Goal: Transaction & Acquisition: Purchase product/service

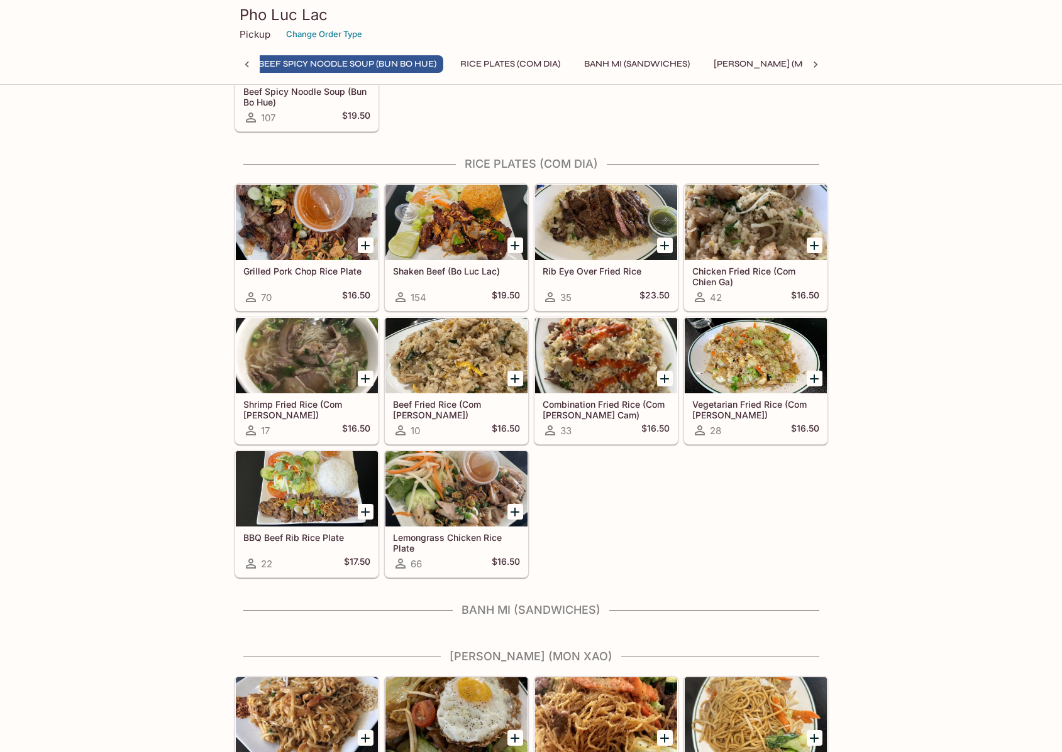
scroll to position [0, 270]
click at [618, 336] on div at bounding box center [606, 355] width 142 height 75
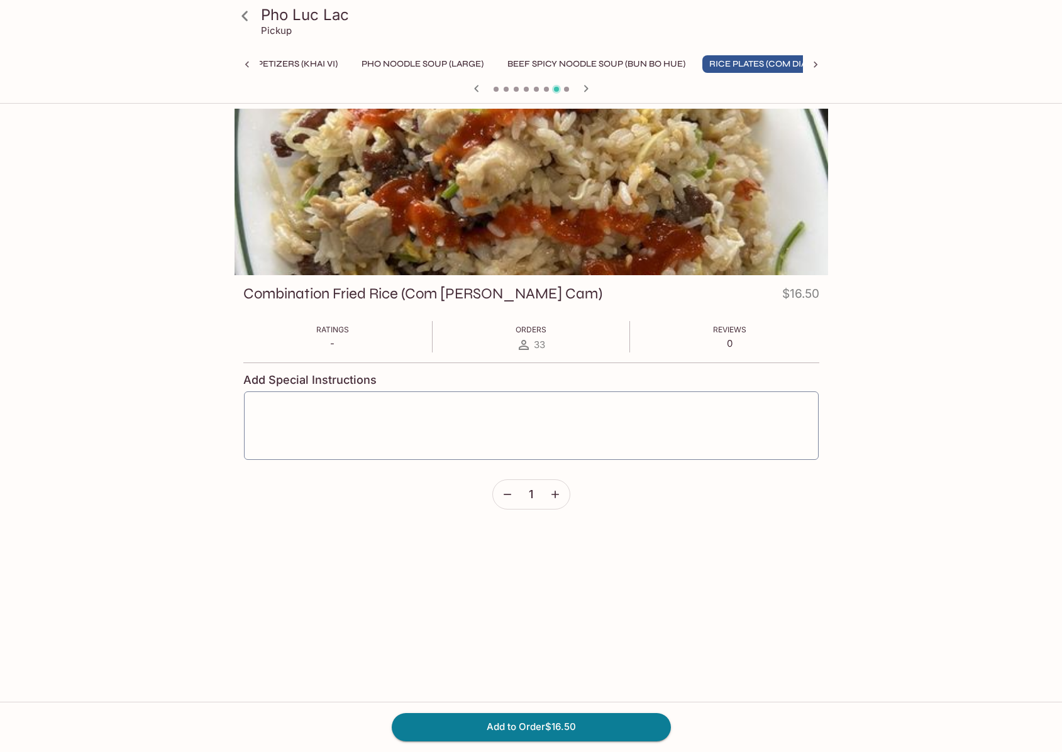
scroll to position [0, 47]
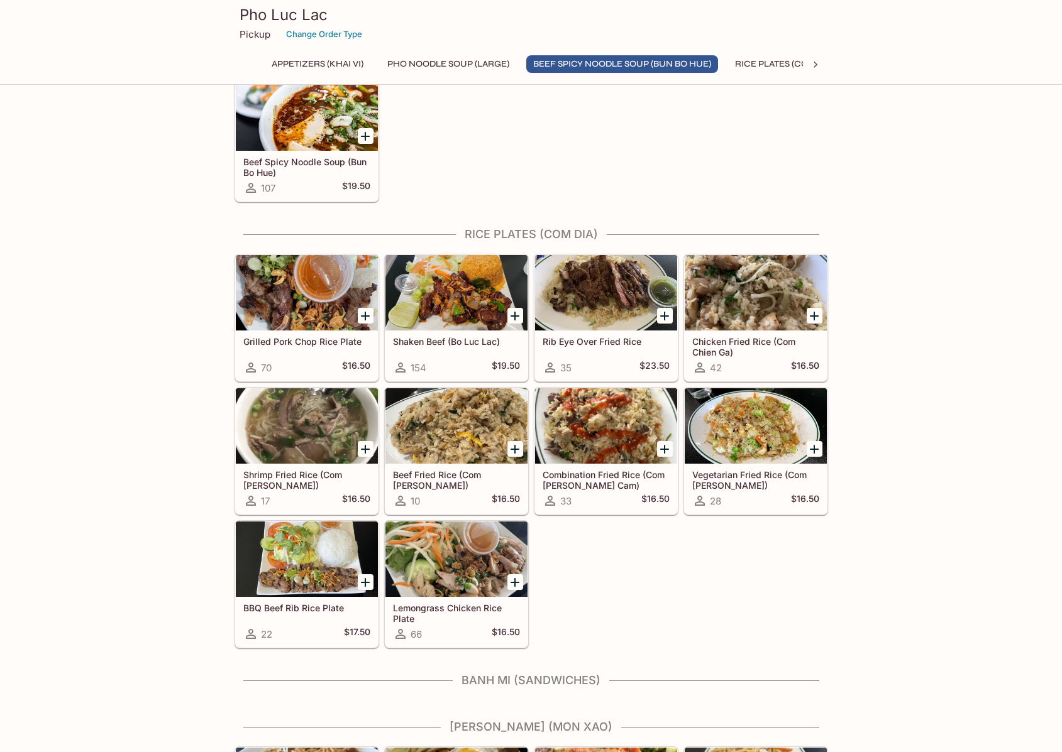
scroll to position [754, 0]
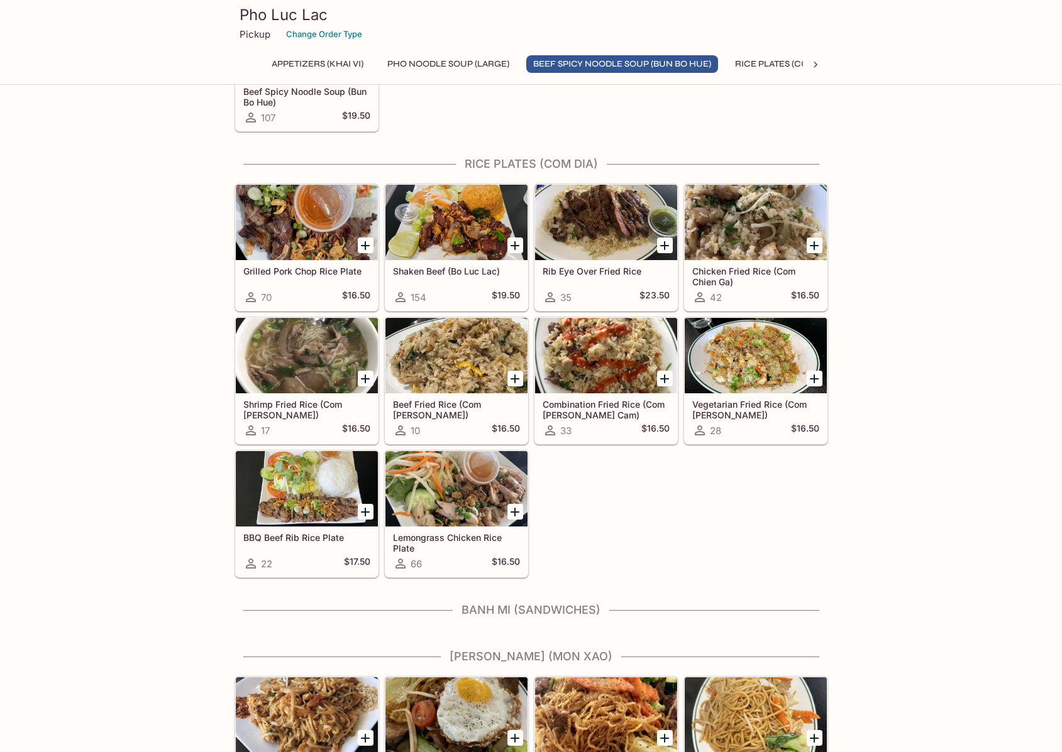
click at [772, 231] on div at bounding box center [755, 222] width 142 height 75
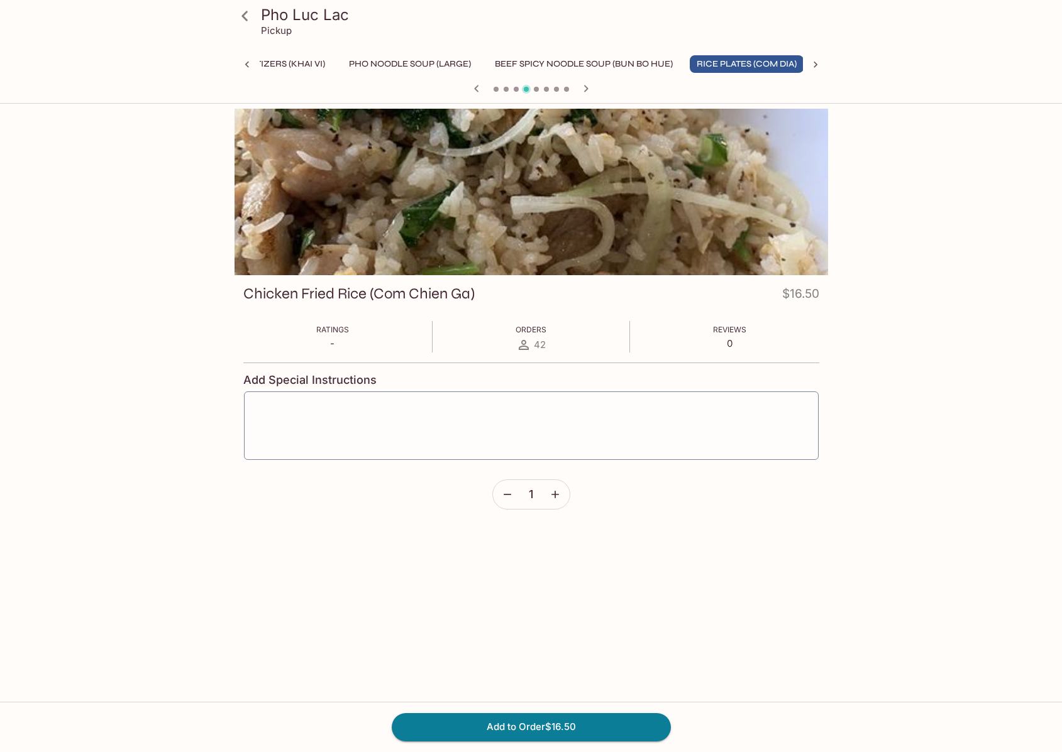
scroll to position [0, 47]
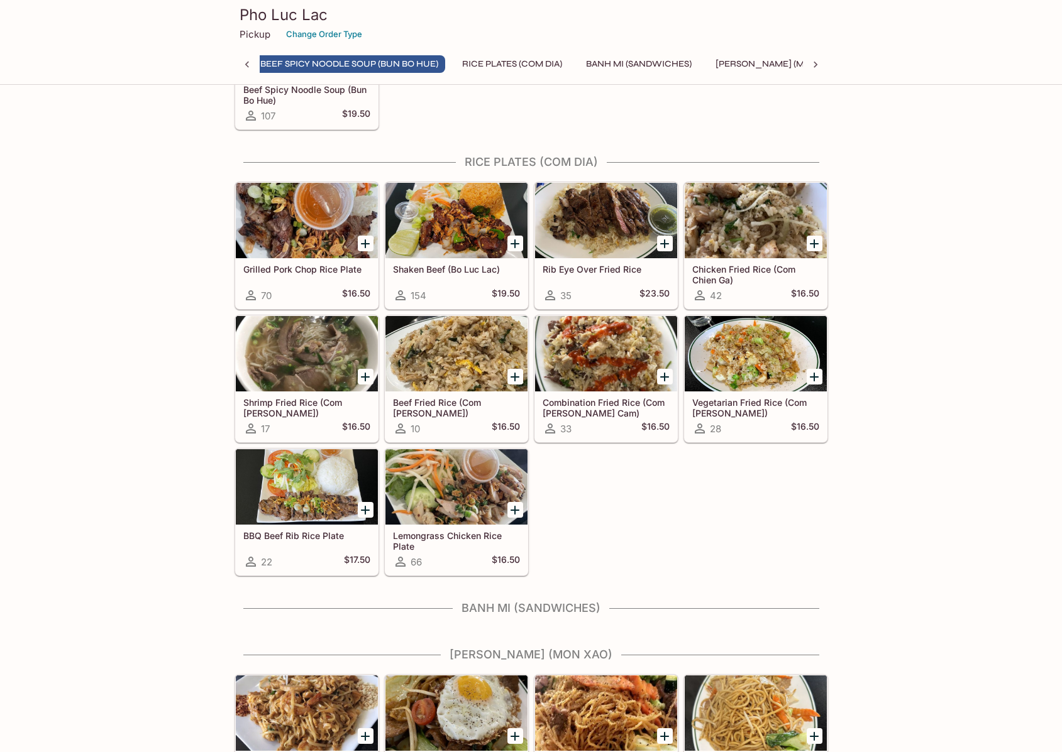
scroll to position [0, 270]
click at [766, 360] on div at bounding box center [755, 353] width 142 height 75
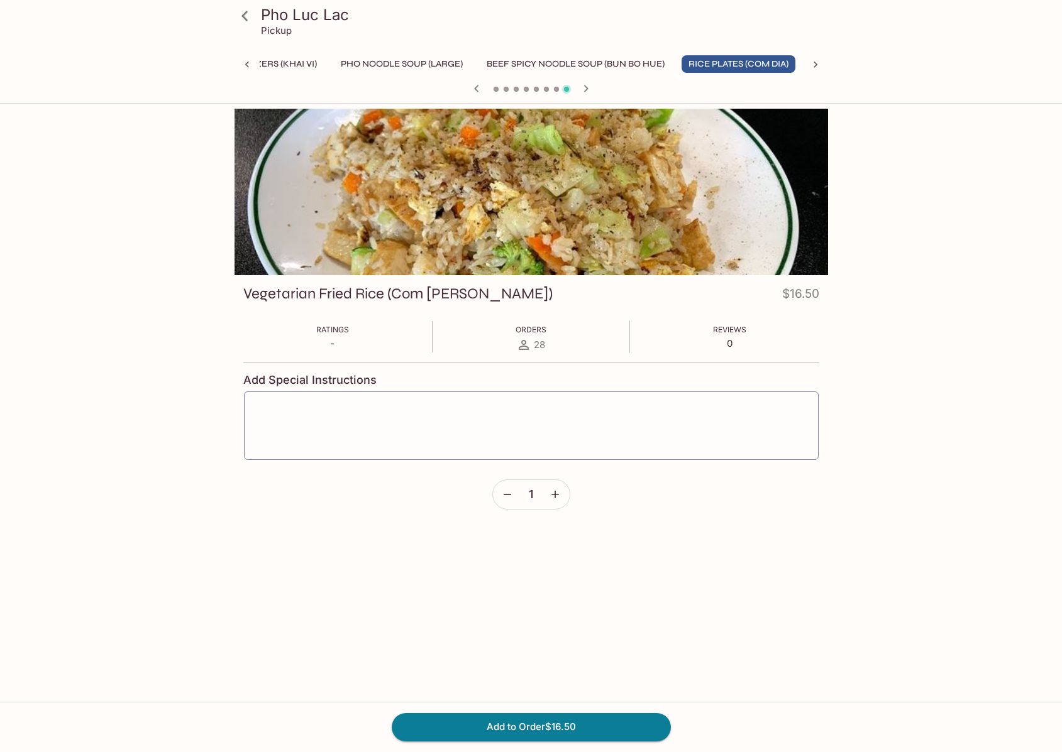
scroll to position [0, 47]
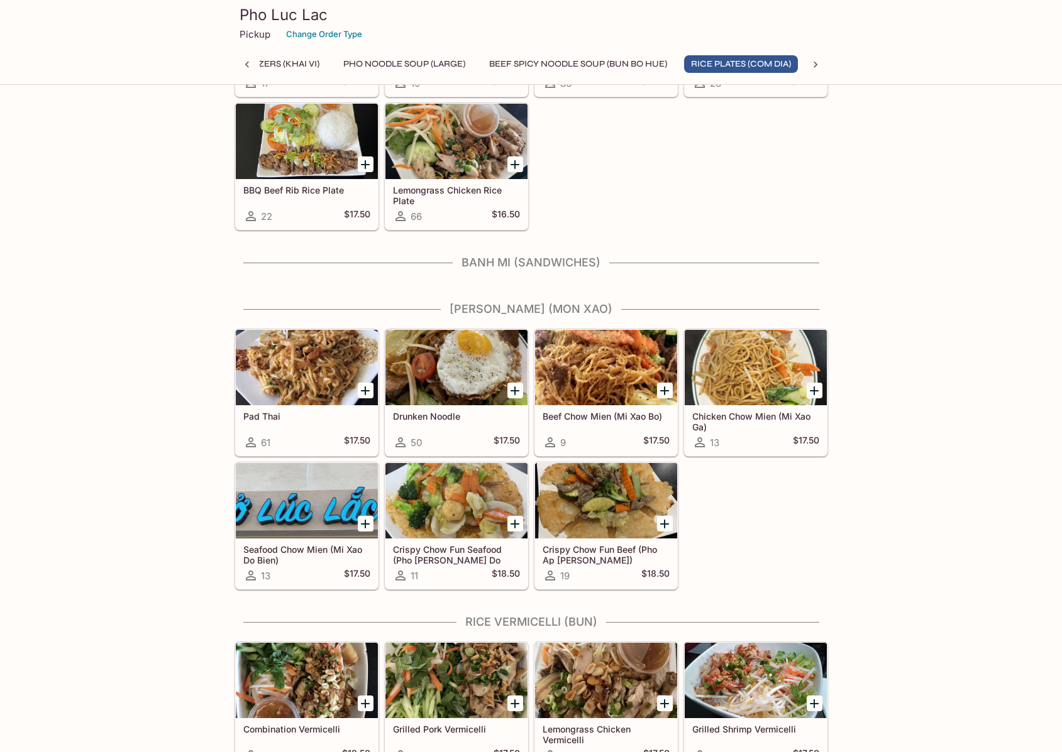
scroll to position [0, 47]
